Goal: Transaction & Acquisition: Book appointment/travel/reservation

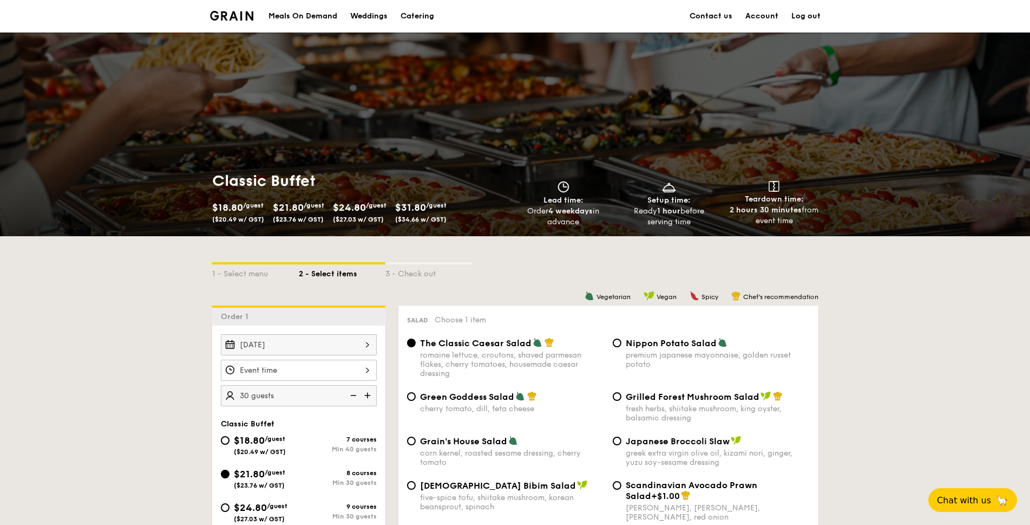
scroll to position [94, 0]
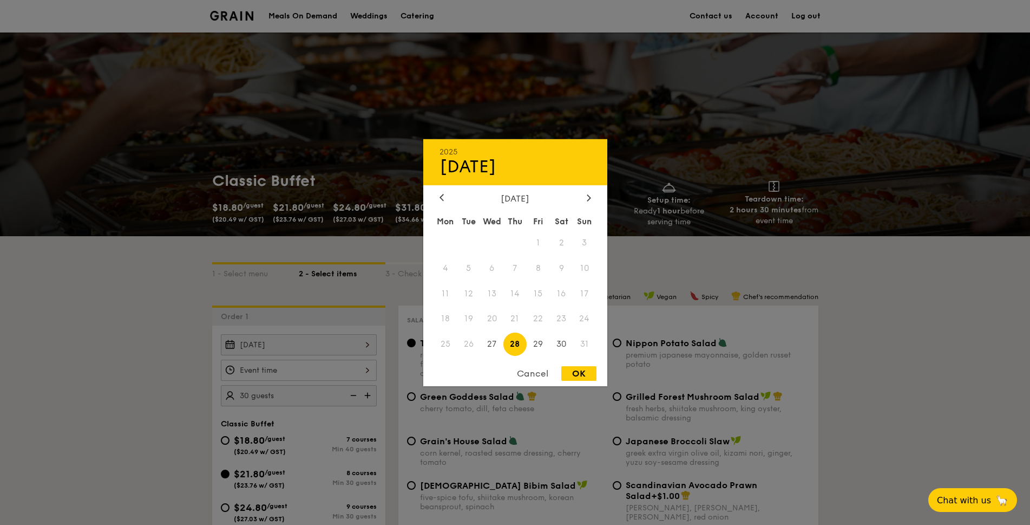
scroll to position [94, 0]
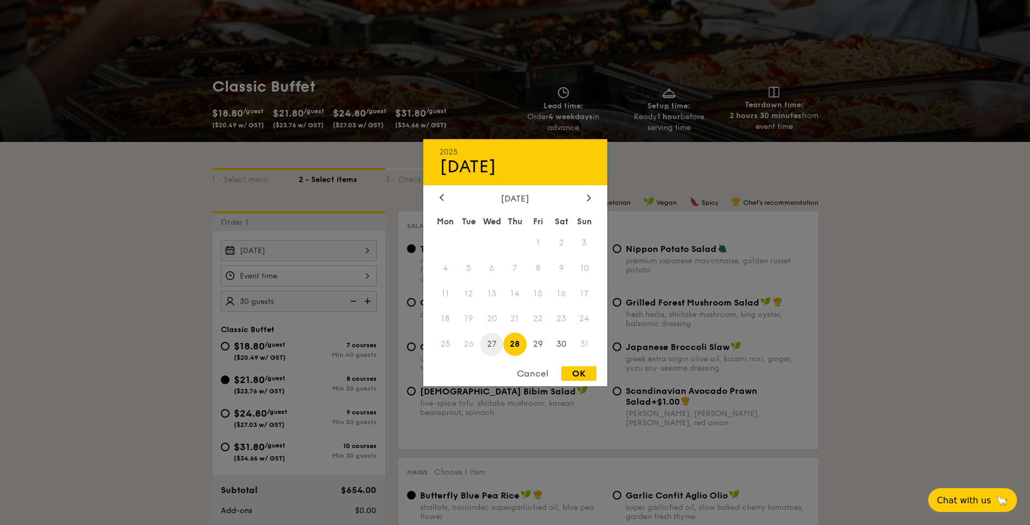
click at [492, 345] on span "27" at bounding box center [491, 343] width 23 height 23
click at [579, 375] on div "OK" at bounding box center [579, 373] width 35 height 15
type input "[DATE]"
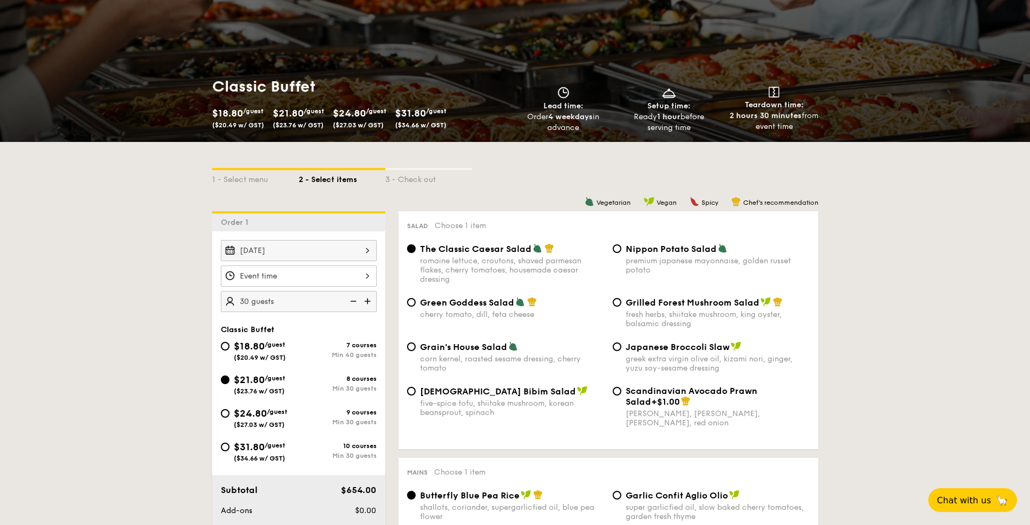
click at [335, 273] on div at bounding box center [299, 275] width 156 height 21
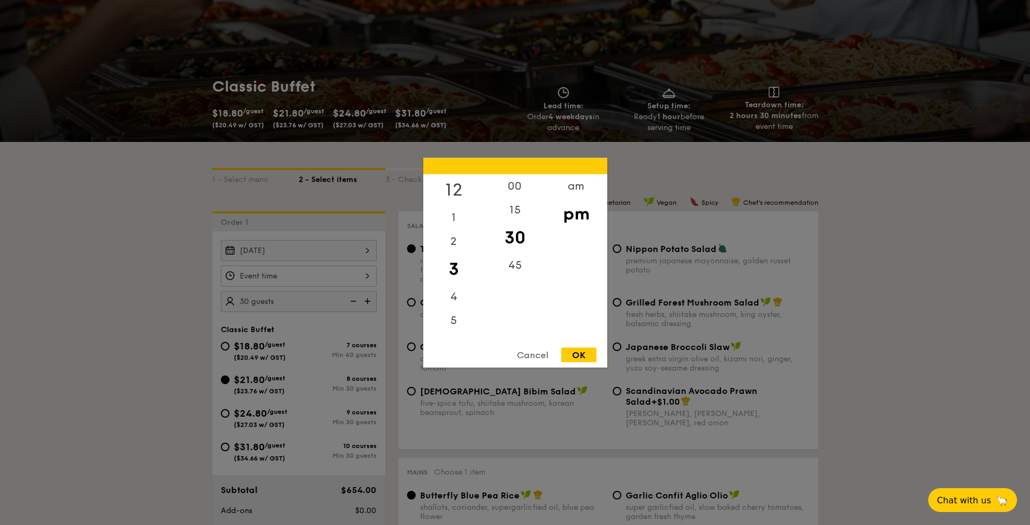
click at [460, 188] on div "12" at bounding box center [453, 189] width 61 height 31
click at [499, 186] on div "00" at bounding box center [515, 189] width 61 height 31
click at [585, 358] on div "OK" at bounding box center [579, 354] width 35 height 15
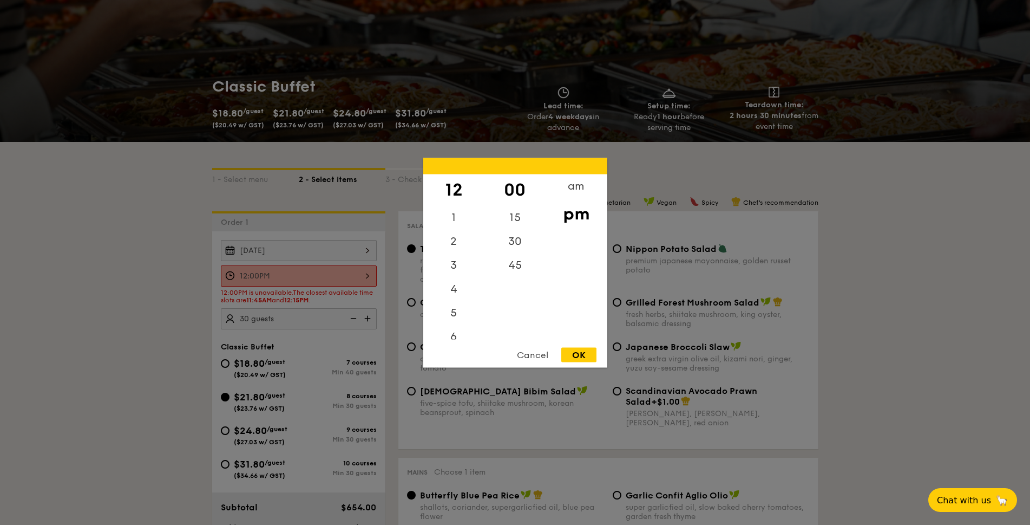
click at [312, 279] on div "12:00PM 12 1 2 3 4 5 6 7 8 9 10 11 00 15 30 45 am pm Cancel OK" at bounding box center [299, 275] width 156 height 21
click at [510, 216] on div "15" at bounding box center [515, 220] width 61 height 31
click at [581, 352] on div "OK" at bounding box center [579, 354] width 35 height 15
type input "12:15PM"
